Goal: Task Accomplishment & Management: Complete application form

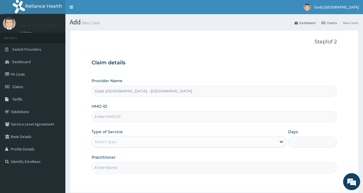
drag, startPoint x: 131, startPoint y: 118, endPoint x: 133, endPoint y: 112, distance: 5.9
click at [132, 117] on input "HMO ID" at bounding box center [213, 116] width 245 height 11
type input "URI/10213/A"
click at [124, 143] on div "Select type" at bounding box center [184, 141] width 184 height 9
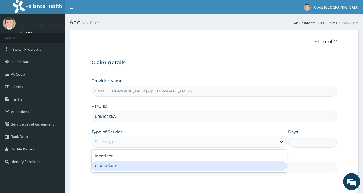
click at [98, 167] on div "Outpatient" at bounding box center [188, 166] width 195 height 10
type input "1"
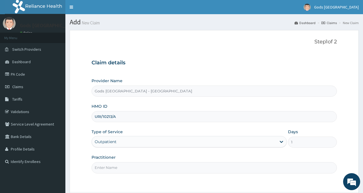
click at [117, 166] on input "Practitioner" at bounding box center [213, 167] width 245 height 11
type input "DR OPAFUNSO"
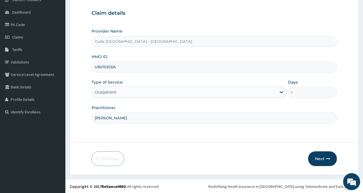
scroll to position [50, 0]
click at [321, 157] on button "Next" at bounding box center [322, 158] width 29 height 15
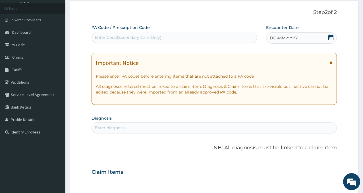
scroll to position [0, 0]
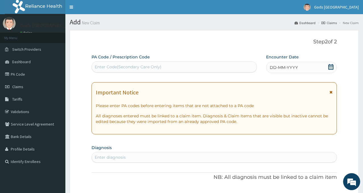
click at [333, 68] on div "DD-MM-YYYY" at bounding box center [301, 67] width 71 height 11
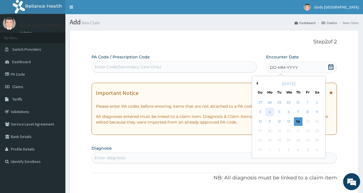
click at [270, 115] on div "4" at bounding box center [269, 112] width 9 height 9
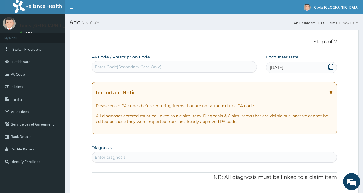
click at [255, 51] on div "Step 2 of 2 PA Code / Prescription Code Enter Code(Secondary Care Only) Encount…" at bounding box center [213, 193] width 245 height 309
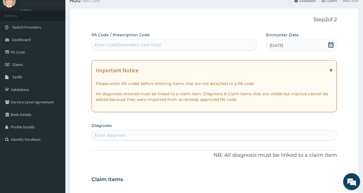
scroll to position [28, 0]
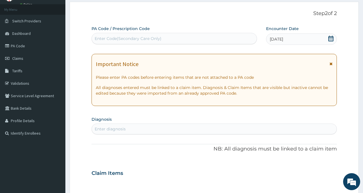
click at [115, 131] on div "Enter diagnosis" at bounding box center [110, 129] width 31 height 6
type input "SEPS"
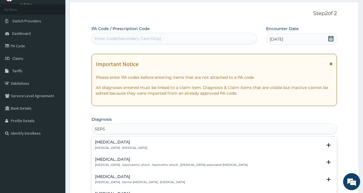
click at [106, 147] on p "Systemic infection , Sepsis" at bounding box center [121, 148] width 52 height 4
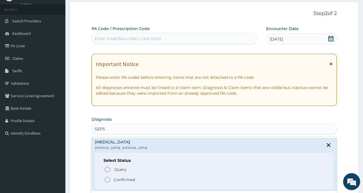
click at [108, 180] on icon "status option filled" at bounding box center [107, 180] width 7 height 7
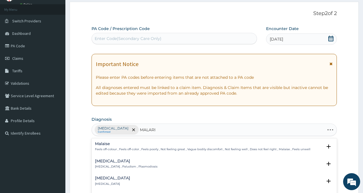
type input "MALARIA"
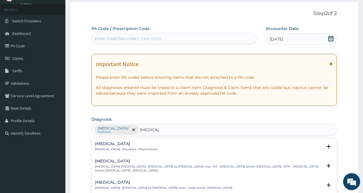
click at [107, 147] on div "Malaria Malaria , Paludism , Plasmodiosis" at bounding box center [126, 147] width 62 height 10
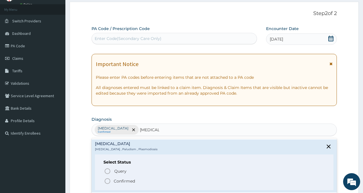
click at [108, 179] on circle "status option filled" at bounding box center [107, 181] width 5 height 5
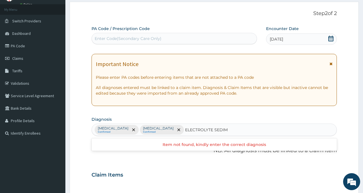
type input "ELECTROLYTE SEDIM"
click at [179, 115] on div "PA Code / Prescription Code Enter Code(Secondary Care Only) Encounter Date 04-0…" at bounding box center [213, 174] width 245 height 296
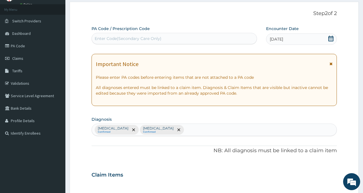
click at [171, 128] on div "Sepsis Confirmed Malaria Confirmed" at bounding box center [214, 130] width 245 height 12
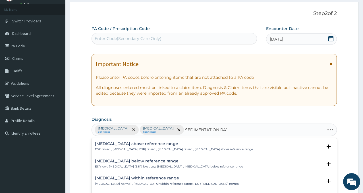
type input "SEDIMENTATION RATE"
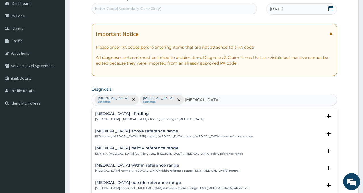
scroll to position [85, 0]
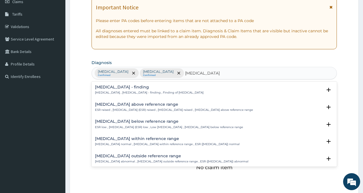
click at [126, 88] on h4 "Erythrocyte sedimentation rate - finding" at bounding box center [149, 87] width 108 height 4
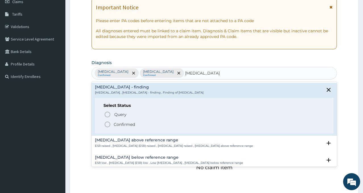
click at [115, 124] on p "Confirmed" at bounding box center [124, 125] width 21 height 6
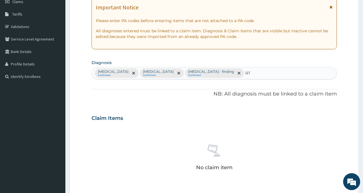
type input "RTI"
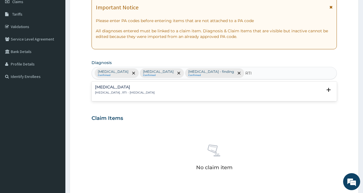
click at [134, 93] on p "Respiratory tract infection , RTI - Respiratory tract infection" at bounding box center [125, 93] width 60 height 4
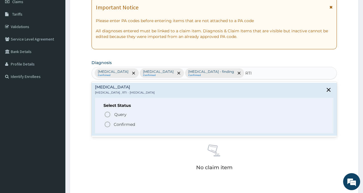
click at [127, 124] on p "Confirmed" at bounding box center [124, 125] width 21 height 6
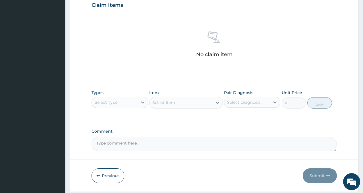
scroll to position [199, 0]
click at [117, 101] on div "Select Type" at bounding box center [106, 102] width 23 height 6
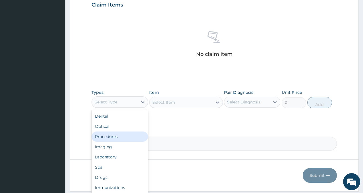
click at [114, 137] on div "Procedures" at bounding box center [119, 137] width 56 height 10
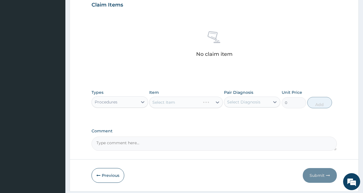
click at [258, 99] on div "Select Diagnosis" at bounding box center [246, 102] width 45 height 9
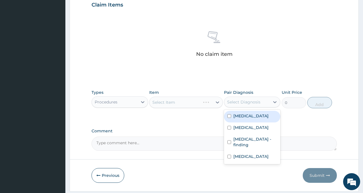
click at [247, 104] on div "Select Diagnosis" at bounding box center [243, 102] width 33 height 6
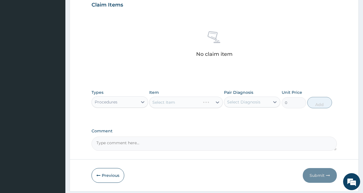
click at [247, 104] on div "Select Diagnosis" at bounding box center [243, 102] width 33 height 6
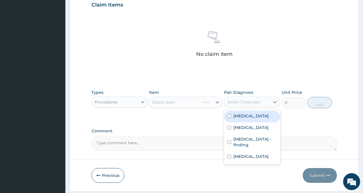
drag, startPoint x: 245, startPoint y: 121, endPoint x: 243, endPoint y: 130, distance: 9.2
click at [245, 123] on div "Sepsis Malaria Erythrocyte sedimentation rate - finding Respiratory tract infec…" at bounding box center [252, 137] width 56 height 55
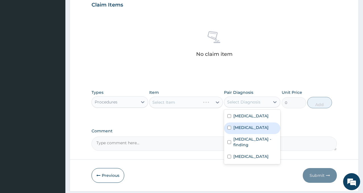
click at [243, 130] on label "Malaria" at bounding box center [250, 128] width 35 height 6
checkbox input "true"
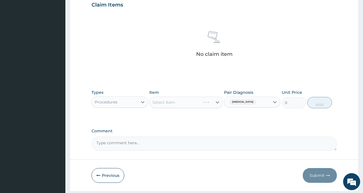
click at [192, 124] on div "PA Code / Prescription Code Enter Code(Secondary Care Only) Encounter Date 04-0…" at bounding box center [213, 3] width 245 height 296
click at [177, 103] on div "Select Item" at bounding box center [180, 102] width 63 height 9
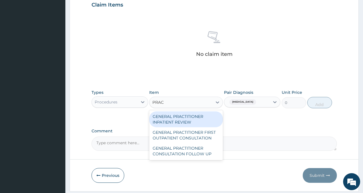
type input "PRACT"
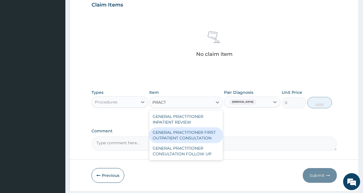
click at [189, 139] on div "GENERAL PRACTITIONER FIRST OUTPATIENT CONSULTATION" at bounding box center [186, 136] width 74 height 16
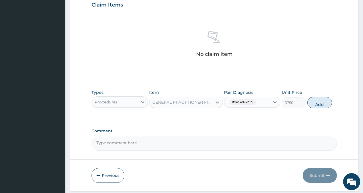
drag, startPoint x: 314, startPoint y: 104, endPoint x: 310, endPoint y: 104, distance: 3.7
click at [314, 104] on button "Add" at bounding box center [319, 102] width 24 height 11
type input "0"
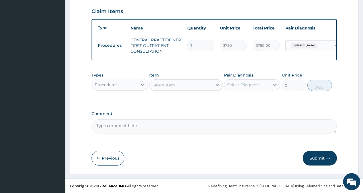
scroll to position [197, 0]
click at [112, 86] on div "Procedures" at bounding box center [106, 85] width 23 height 6
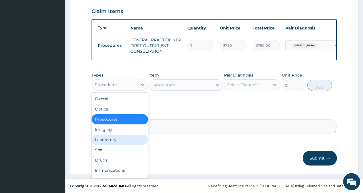
click at [123, 141] on div "Laboratory" at bounding box center [119, 140] width 56 height 10
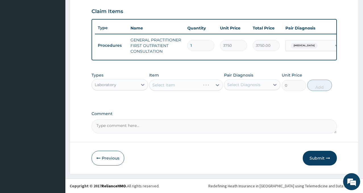
click at [246, 83] on div "Select Diagnosis" at bounding box center [243, 85] width 33 height 6
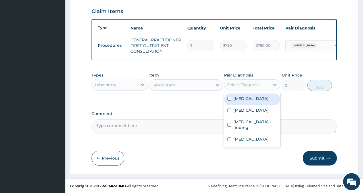
click at [249, 100] on div "Sepsis" at bounding box center [252, 100] width 56 height 12
checkbox input "true"
click at [186, 85] on div "Select Item" at bounding box center [180, 85] width 63 height 9
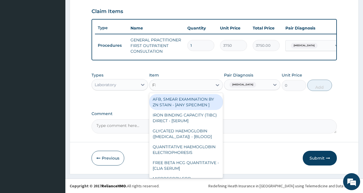
type input "FBC"
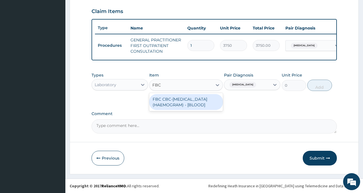
click at [187, 108] on div "FBC CBC-COMPLETE BLOOD COUNT (HAEMOGRAM) - [BLOOD]" at bounding box center [186, 102] width 74 height 16
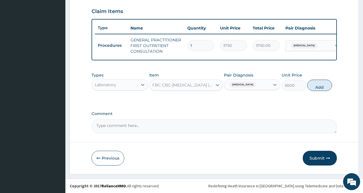
drag, startPoint x: 313, startPoint y: 89, endPoint x: 253, endPoint y: 94, distance: 59.8
click at [313, 89] on button "Add" at bounding box center [319, 85] width 24 height 11
type input "0"
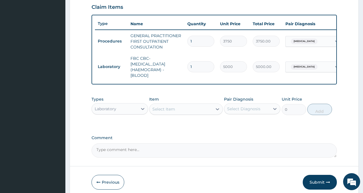
click at [242, 112] on div "Select Diagnosis" at bounding box center [243, 109] width 33 height 6
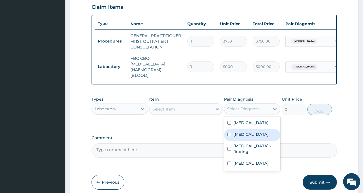
click at [241, 137] on label "Malaria" at bounding box center [250, 135] width 35 height 6
checkbox input "true"
click at [179, 111] on div "Select Item" at bounding box center [180, 109] width 63 height 9
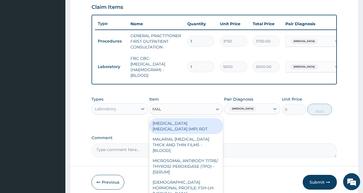
type input "MALA"
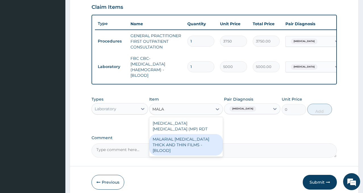
click at [192, 135] on div "MALARIAL PARASITE THICK AND THIN FILMS - [BLOOD]" at bounding box center [186, 145] width 74 height 22
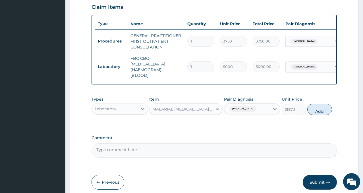
click at [324, 115] on button "Add" at bounding box center [319, 109] width 24 height 11
type input "0"
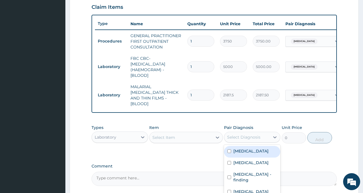
click at [248, 132] on div "Select Diagnosis" at bounding box center [252, 137] width 56 height 11
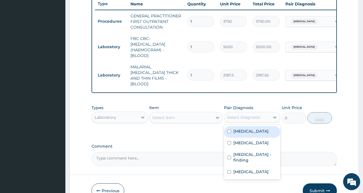
scroll to position [225, 0]
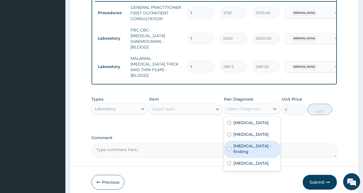
click at [246, 155] on label "Erythrocyte sedimentation rate - finding" at bounding box center [254, 148] width 43 height 11
checkbox input "true"
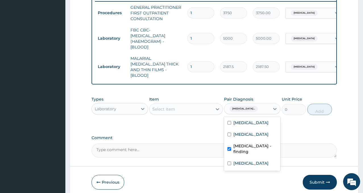
click at [181, 106] on div "Select Item" at bounding box center [180, 109] width 63 height 9
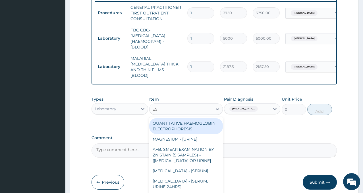
type input "ESR"
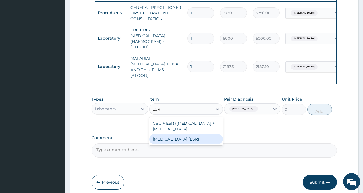
click at [186, 145] on div "ERYTHROCYTE SEDIMENTATION RATE (ESR)" at bounding box center [186, 139] width 74 height 10
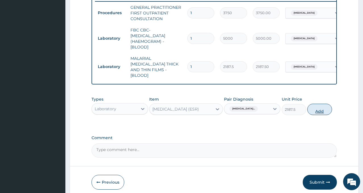
click at [314, 108] on button "Add" at bounding box center [319, 109] width 24 height 11
type input "0"
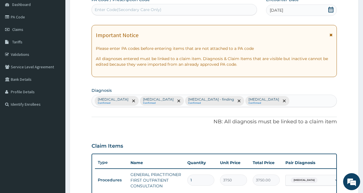
scroll to position [55, 0]
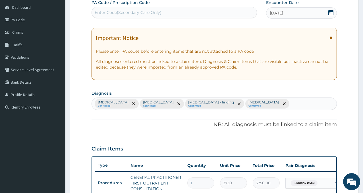
click at [305, 105] on div "Sepsis Confirmed Malaria Confirmed Erythrocyte sedimentation rate - finding Con…" at bounding box center [214, 104] width 245 height 12
type input "UTI"
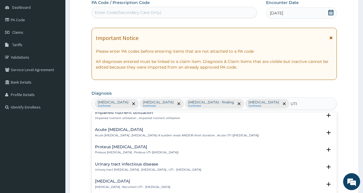
scroll to position [28, 0]
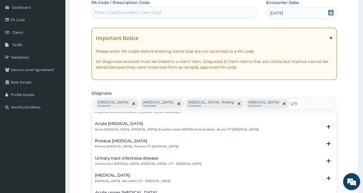
click at [122, 162] on div "Urinary tract infectious disease Urinary tract infectious disease , Urinary tra…" at bounding box center [148, 161] width 106 height 10
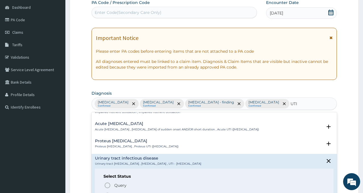
scroll to position [57, 0]
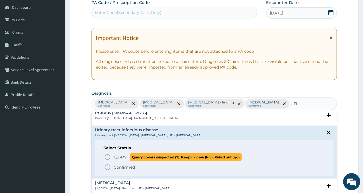
click at [118, 157] on span "Query" at bounding box center [120, 157] width 12 height 6
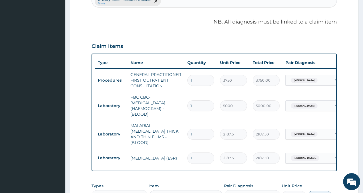
scroll to position [225, 0]
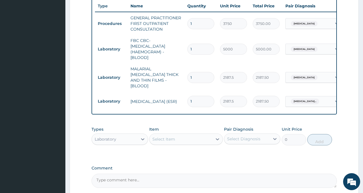
click at [247, 144] on div "Select Diagnosis" at bounding box center [246, 139] width 45 height 9
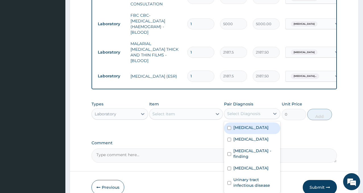
scroll to position [281, 0]
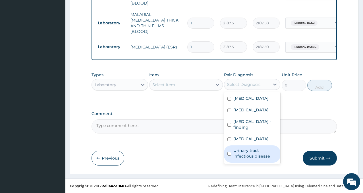
click at [235, 159] on label "Urinary tract infectious disease" at bounding box center [254, 153] width 43 height 11
checkbox input "true"
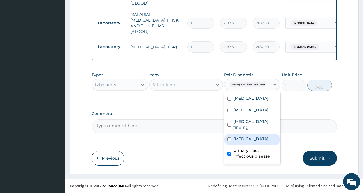
click at [172, 87] on div "Select Item" at bounding box center [163, 85] width 23 height 6
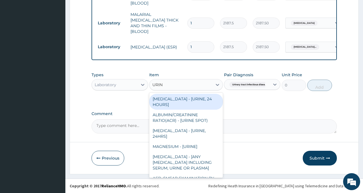
type input "URINA"
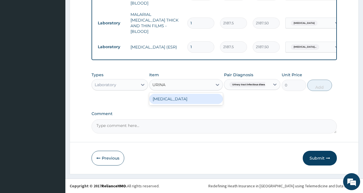
click at [184, 98] on div "URINALYSIS" at bounding box center [186, 99] width 74 height 10
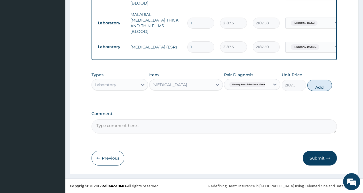
click at [326, 90] on button "Add" at bounding box center [319, 85] width 24 height 11
type input "0"
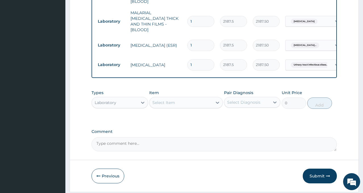
click at [119, 105] on div "Laboratory" at bounding box center [114, 102] width 45 height 9
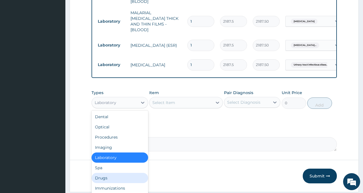
click at [98, 181] on div "Drugs" at bounding box center [119, 178] width 56 height 10
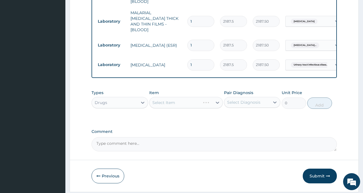
click at [253, 104] on div "Select Diagnosis" at bounding box center [243, 103] width 33 height 6
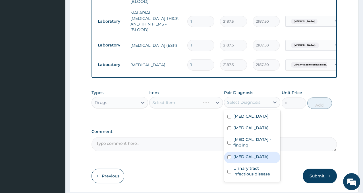
click at [248, 160] on label "Respiratory tract infection" at bounding box center [250, 157] width 35 height 6
checkbox input "true"
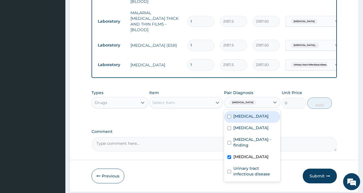
click at [244, 115] on label "Sepsis" at bounding box center [250, 117] width 35 height 6
checkbox input "true"
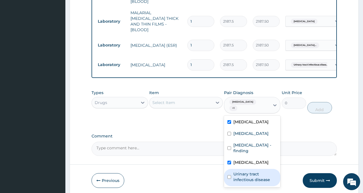
click at [244, 183] on label "Urinary tract infectious disease" at bounding box center [254, 177] width 43 height 11
checkbox input "true"
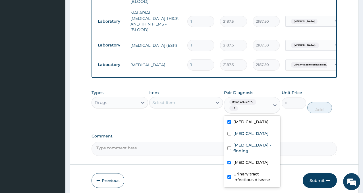
click at [184, 125] on div "Types Drugs Item Select Item Pair Diagnosis option Urinary tract infectious dis…" at bounding box center [213, 106] width 245 height 38
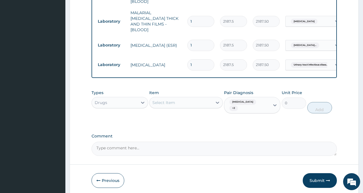
click at [174, 103] on div "Select Item" at bounding box center [163, 103] width 23 height 6
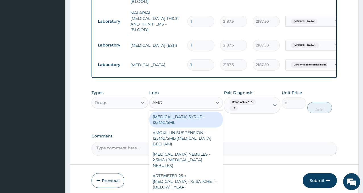
type input "AMOX"
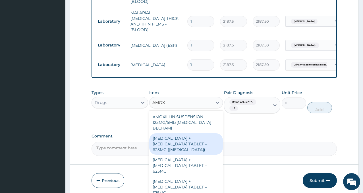
drag, startPoint x: 181, startPoint y: 134, endPoint x: 237, endPoint y: 135, distance: 56.5
click at [181, 135] on div "AMOXICILLIN + CLAVULANIC ACID TABLET – 625MG (AUGMENTIN)" at bounding box center [186, 144] width 74 height 22
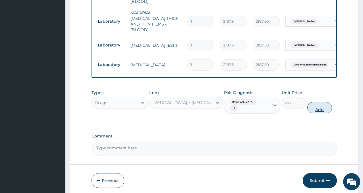
click at [325, 109] on button "Add" at bounding box center [319, 107] width 24 height 11
type input "0"
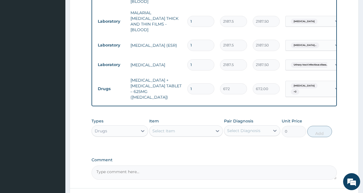
type input "14"
type input "9408.00"
type input "14"
click at [247, 130] on div "Select Diagnosis" at bounding box center [246, 130] width 45 height 9
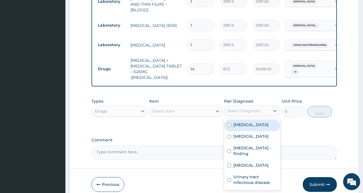
scroll to position [329, 0]
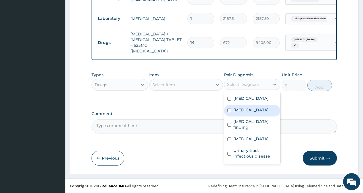
click at [246, 110] on label "Malaria" at bounding box center [250, 110] width 35 height 6
checkbox input "true"
click at [187, 78] on div "Item Select Item" at bounding box center [186, 81] width 74 height 19
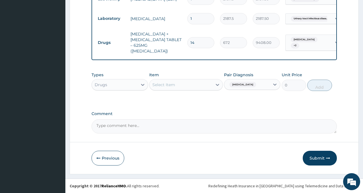
click at [177, 86] on div "Select Item" at bounding box center [180, 84] width 63 height 9
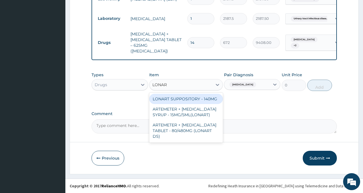
type input "LONART"
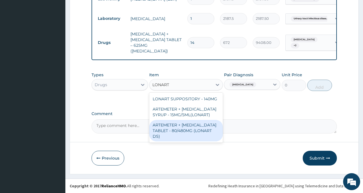
click at [194, 131] on div "ARTEMETER + LUMEFANTRINE TABLET - 80/480MG (LONART DS)" at bounding box center [186, 131] width 74 height 22
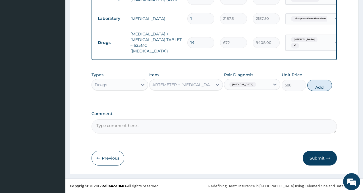
click at [321, 83] on button "Add" at bounding box center [319, 85] width 24 height 11
type input "0"
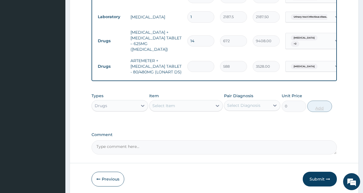
type input "6"
type input "3528.00"
type input "6"
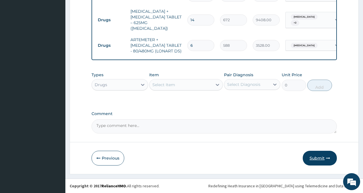
click at [316, 157] on button "Submit" at bounding box center [319, 158] width 34 height 15
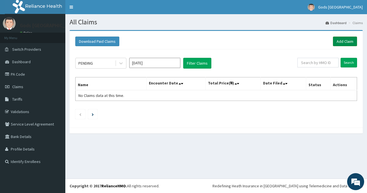
click at [344, 42] on link "Add Claim" at bounding box center [345, 42] width 24 height 10
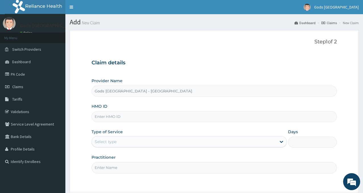
paste input "NPF/10122/B"
type input "NPF/10122/E"
click at [121, 142] on div "Select type" at bounding box center [184, 141] width 184 height 9
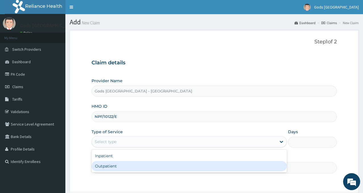
click at [118, 166] on div "Outpatient" at bounding box center [188, 166] width 195 height 10
type input "1"
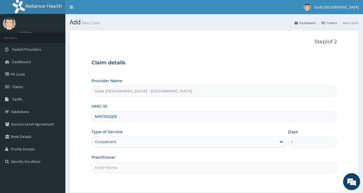
click at [118, 166] on input "Practitioner" at bounding box center [213, 167] width 245 height 11
type input "DR OPAFUNSO"
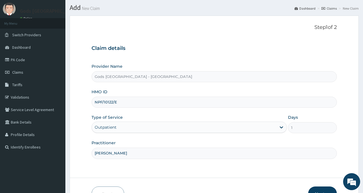
scroll to position [50, 0]
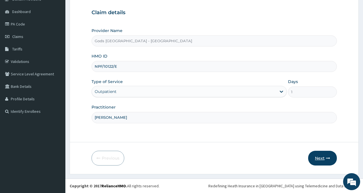
click at [321, 158] on button "Next" at bounding box center [322, 158] width 29 height 15
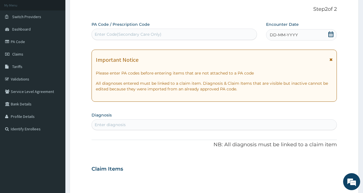
scroll to position [22, 0]
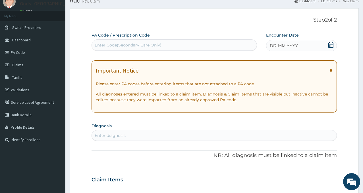
click at [330, 46] on icon at bounding box center [331, 45] width 6 height 6
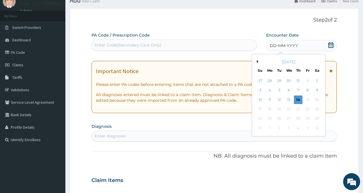
click at [276, 97] on div "12" at bounding box center [279, 100] width 9 height 9
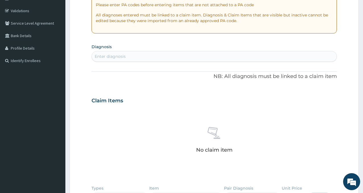
scroll to position [107, 0]
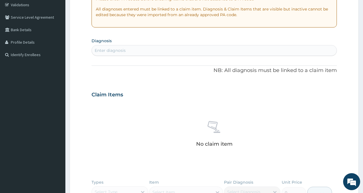
click at [133, 45] on div "Enter diagnosis" at bounding box center [213, 50] width 245 height 11
type input "HELMIN"
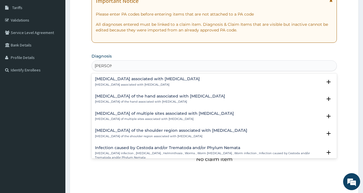
scroll to position [79, 0]
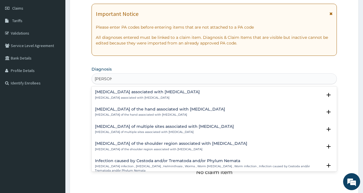
click at [128, 91] on h4 "Arthropathy associated with helminthiasis" at bounding box center [147, 92] width 105 height 4
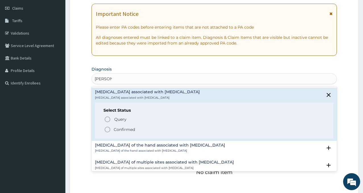
click at [111, 129] on span "Confirmed" at bounding box center [214, 129] width 221 height 7
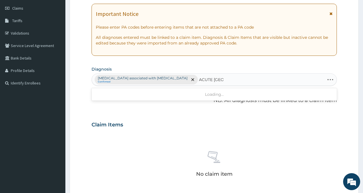
type input "ACUTE ABDO"
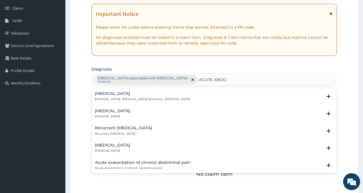
click at [119, 99] on p "Acute abdomen , Acute abdominal pain syndrome , Surgical abdomen" at bounding box center [142, 99] width 95 height 4
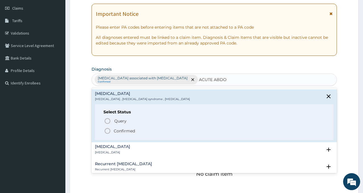
click at [114, 130] on p "Confirmed" at bounding box center [124, 131] width 21 height 6
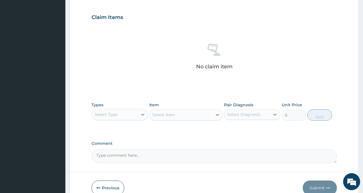
scroll to position [192, 0]
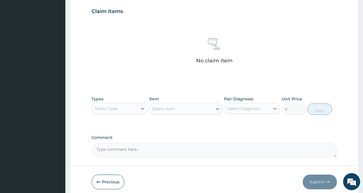
click at [120, 112] on div "Select Type" at bounding box center [114, 108] width 45 height 9
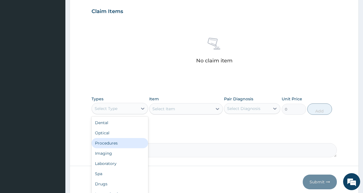
click at [115, 143] on div "Procedures" at bounding box center [119, 143] width 56 height 10
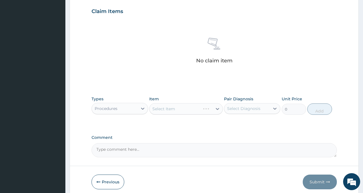
click at [262, 109] on div "Select Diagnosis" at bounding box center [246, 108] width 45 height 9
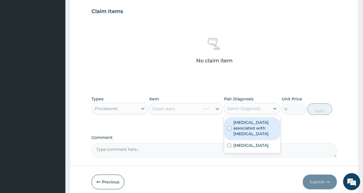
drag, startPoint x: 252, startPoint y: 131, endPoint x: 251, endPoint y: 148, distance: 17.3
click at [252, 131] on label "Arthropathy associated with helminthiasis" at bounding box center [254, 128] width 43 height 17
checkbox input "true"
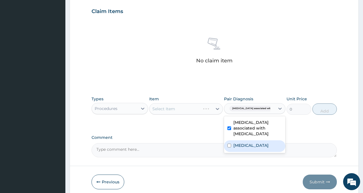
click at [251, 148] on label "Acute abdomen" at bounding box center [250, 146] width 35 height 6
checkbox input "true"
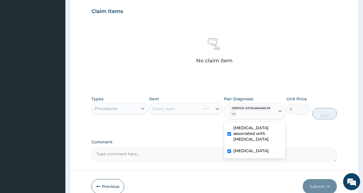
click at [192, 115] on div "Item Select Item" at bounding box center [186, 108] width 74 height 24
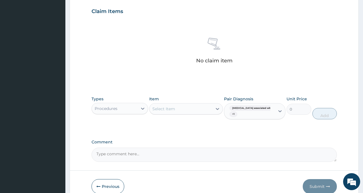
click at [187, 108] on div "Select Item" at bounding box center [180, 109] width 63 height 9
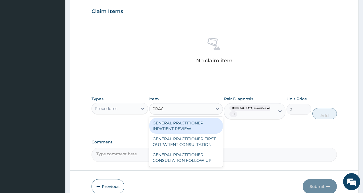
type input "PRACT"
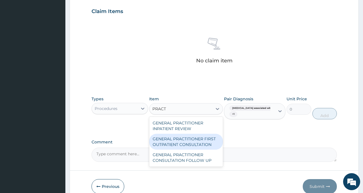
click at [184, 134] on div "GENERAL PRACTITIONER FIRST OUTPATIENT CONSULTATION" at bounding box center [186, 142] width 74 height 16
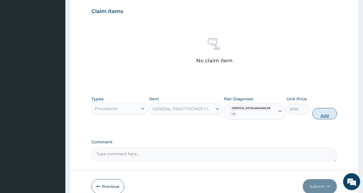
click at [322, 116] on button "Add" at bounding box center [324, 113] width 24 height 11
type input "0"
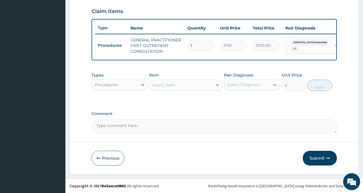
click at [122, 89] on div "Procedures" at bounding box center [114, 84] width 45 height 9
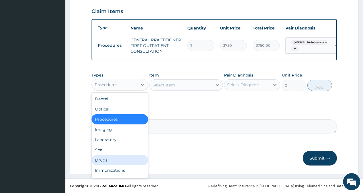
click at [107, 164] on div "Drugs" at bounding box center [119, 160] width 56 height 10
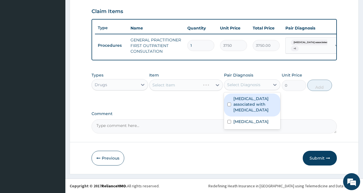
click at [253, 86] on div "Select Diagnosis" at bounding box center [246, 84] width 45 height 9
click at [248, 107] on label "Arthropathy associated with helminthiasis" at bounding box center [254, 104] width 43 height 17
checkbox input "true"
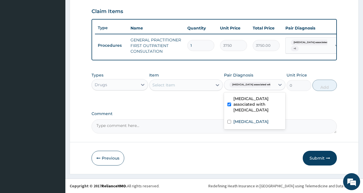
click at [176, 88] on div "Select Item" at bounding box center [180, 85] width 63 height 9
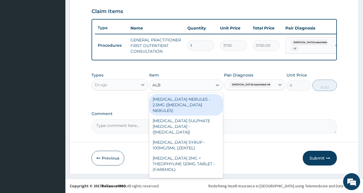
type input "ALBE"
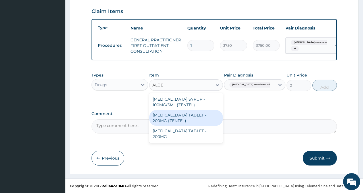
click at [184, 122] on div "ALBENDAZOLE TABLET - 200MG (ZENTEL)" at bounding box center [186, 118] width 74 height 16
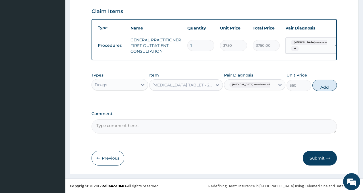
click at [317, 91] on button "Add" at bounding box center [324, 85] width 24 height 11
type input "0"
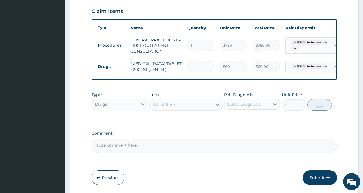
type input "0.00"
type input "2"
type input "1120.00"
type input "2"
click at [244, 107] on div "Select Diagnosis" at bounding box center [243, 105] width 33 height 6
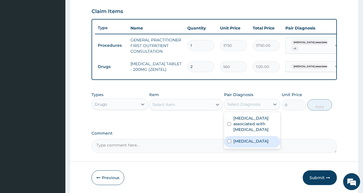
click at [261, 148] on div "Acute abdomen" at bounding box center [252, 142] width 56 height 12
checkbox input "true"
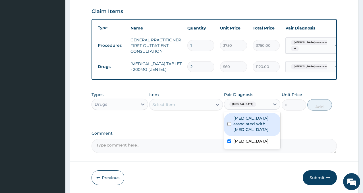
click at [184, 109] on div "Select Item" at bounding box center [180, 104] width 63 height 9
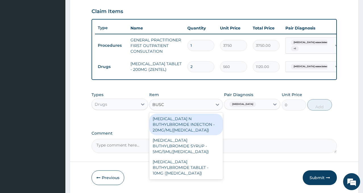
type input "BUSCO"
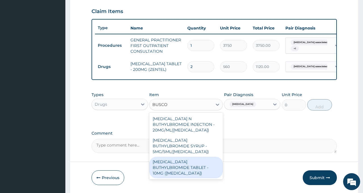
click at [184, 164] on div "HYOSCINE BUTHYLBROMIDE TABLET - 10MG (BUSCOPAN)" at bounding box center [186, 168] width 74 height 22
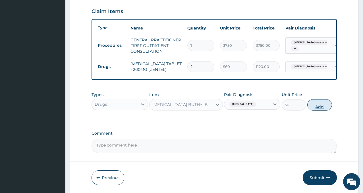
click at [316, 108] on button "Add" at bounding box center [319, 104] width 24 height 11
type input "0"
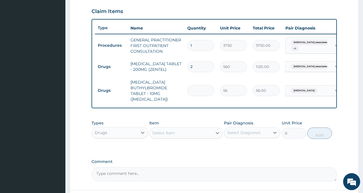
type input "0.00"
type input "6"
type input "336.00"
type input "6"
click at [260, 159] on div "PA Code / Prescription Code Enter Code(Secondary Care Only) Encounter Date 12-0…" at bounding box center [213, 22] width 245 height 320
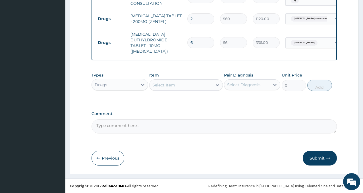
click at [322, 155] on button "Submit" at bounding box center [319, 158] width 34 height 15
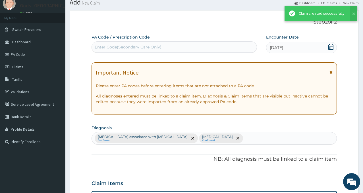
scroll to position [245, 0]
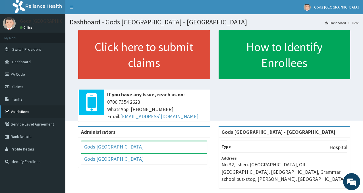
click at [20, 112] on link "Validations" at bounding box center [32, 112] width 65 height 12
